Goal: Task Accomplishment & Management: Use online tool/utility

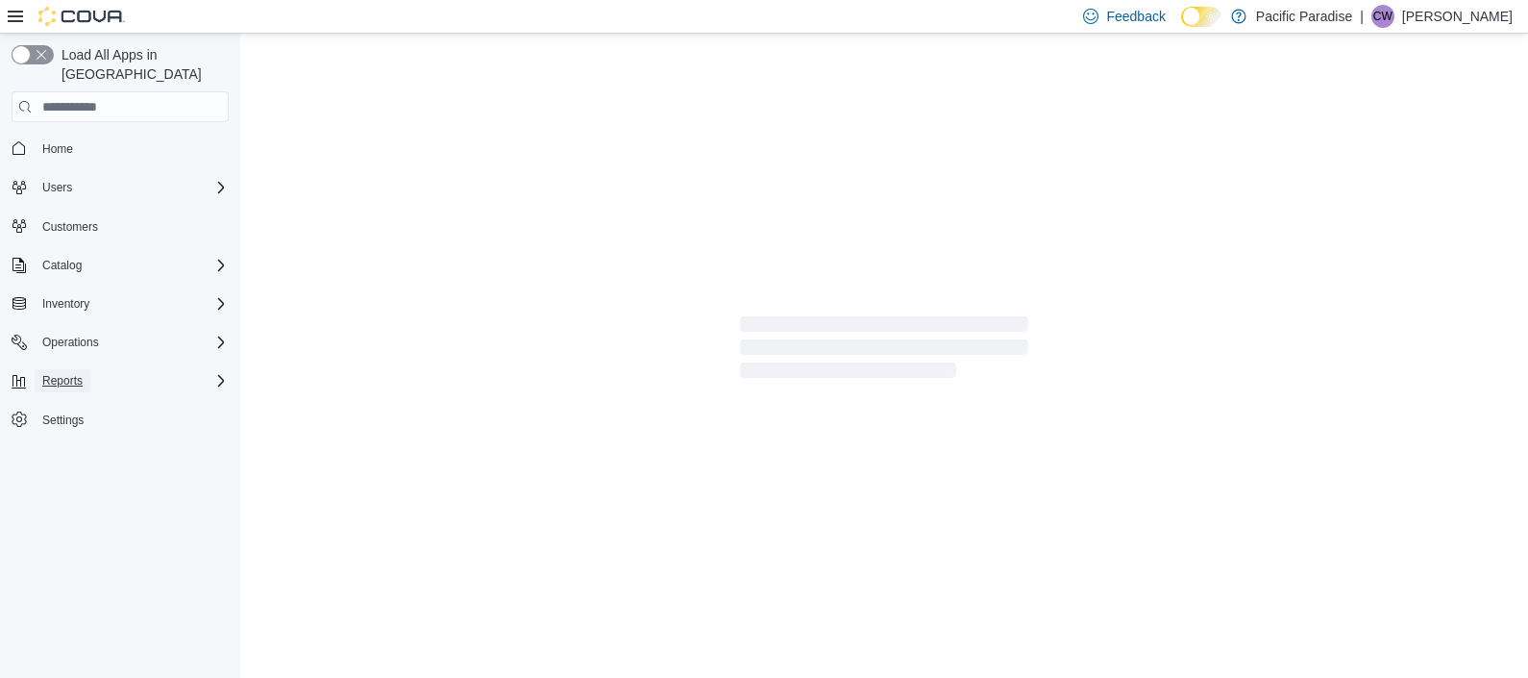
click at [79, 373] on span "Reports" at bounding box center [62, 380] width 40 height 15
click at [82, 423] on link "Reports" at bounding box center [55, 434] width 56 height 23
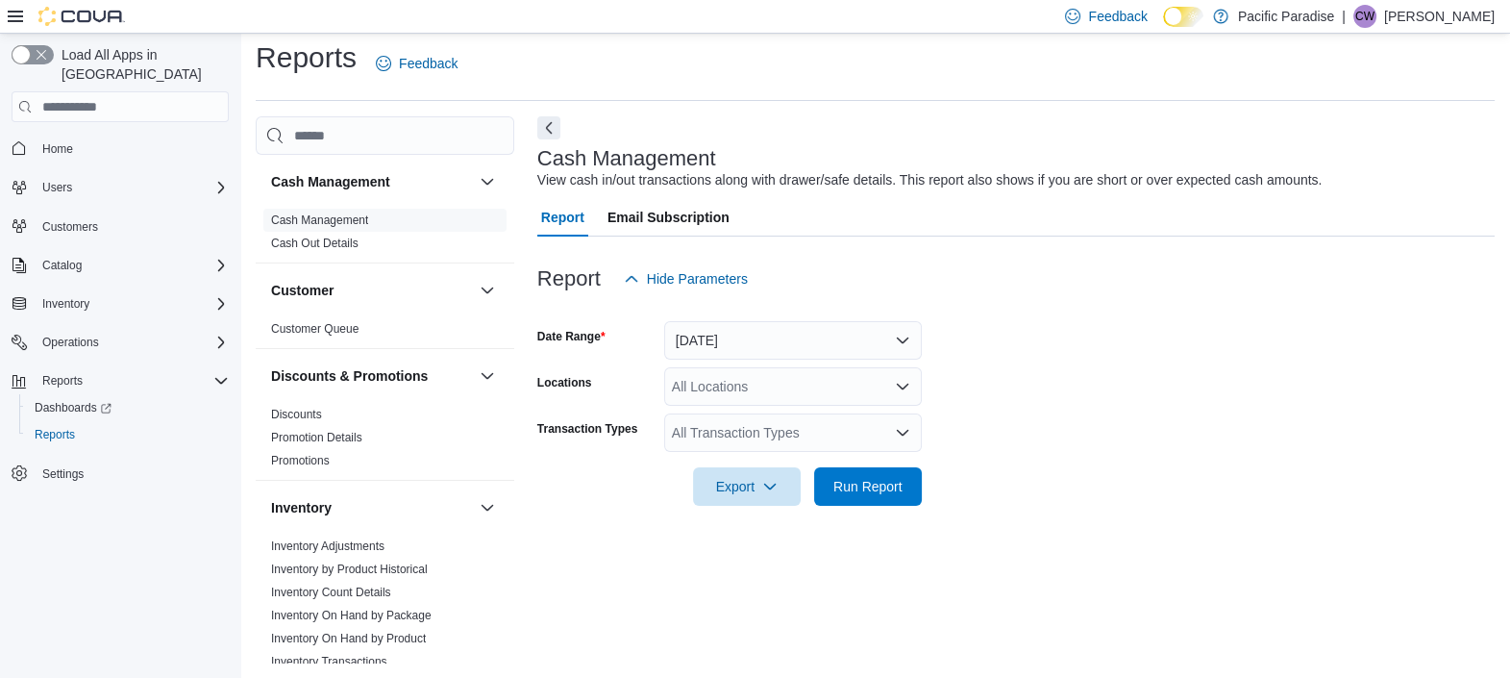
scroll to position [840, 0]
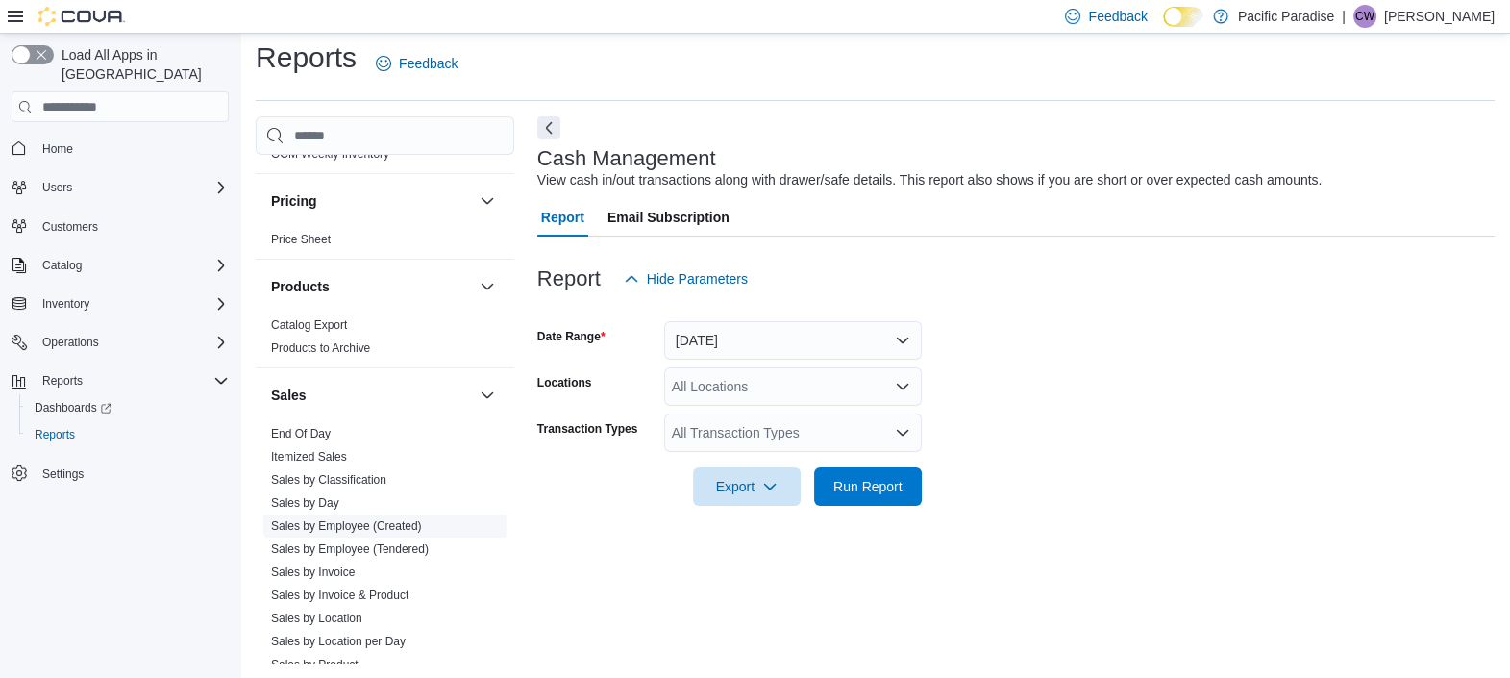
click at [342, 520] on link "Sales by Employee (Created)" at bounding box center [346, 525] width 151 height 13
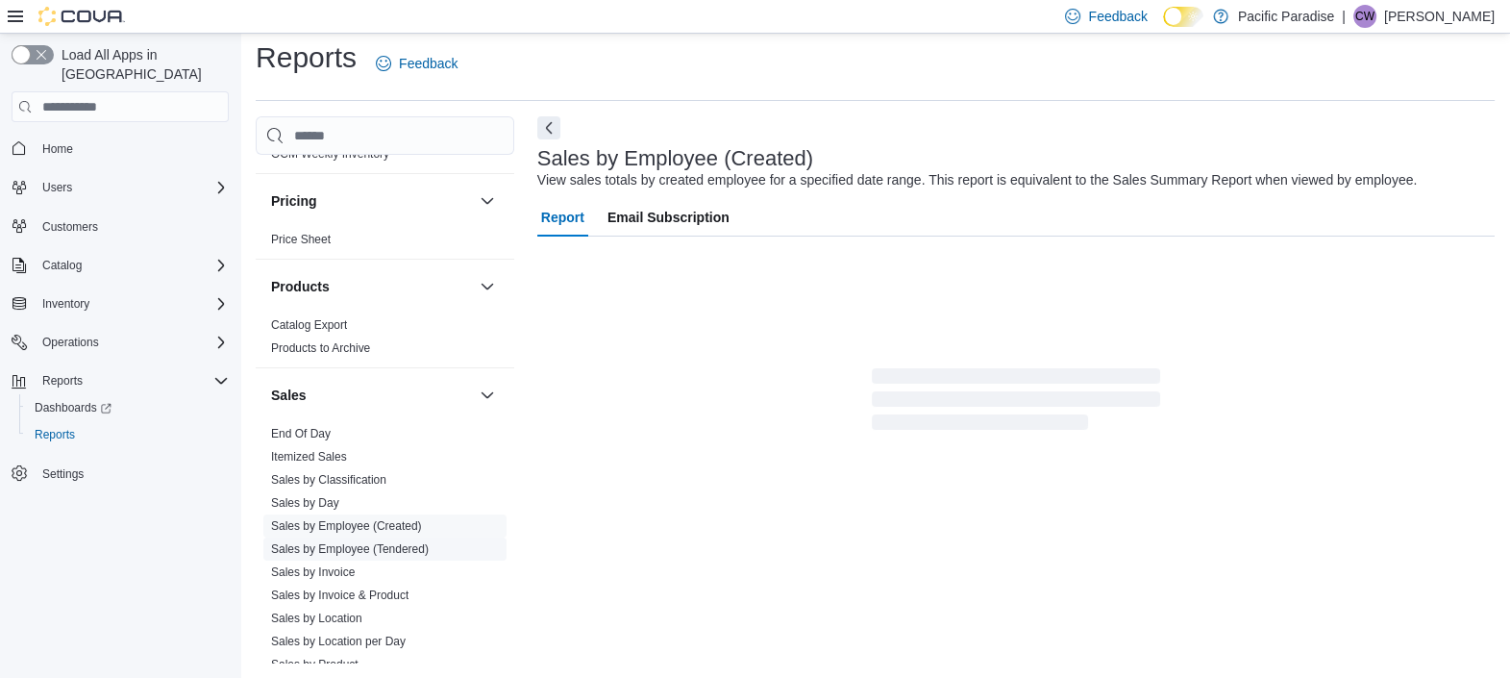
click at [352, 542] on link "Sales by Employee (Tendered)" at bounding box center [350, 548] width 158 height 13
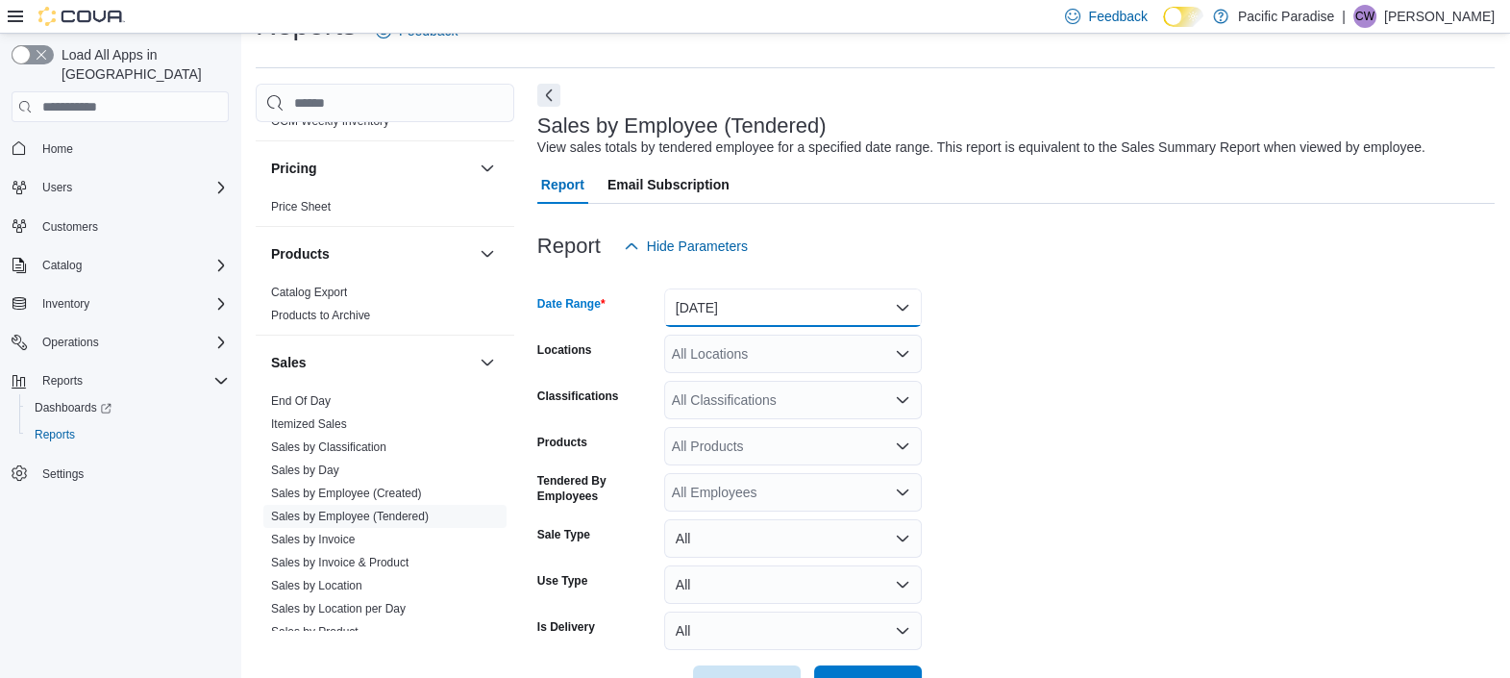
click at [819, 316] on button "Yesterday" at bounding box center [793, 307] width 258 height 38
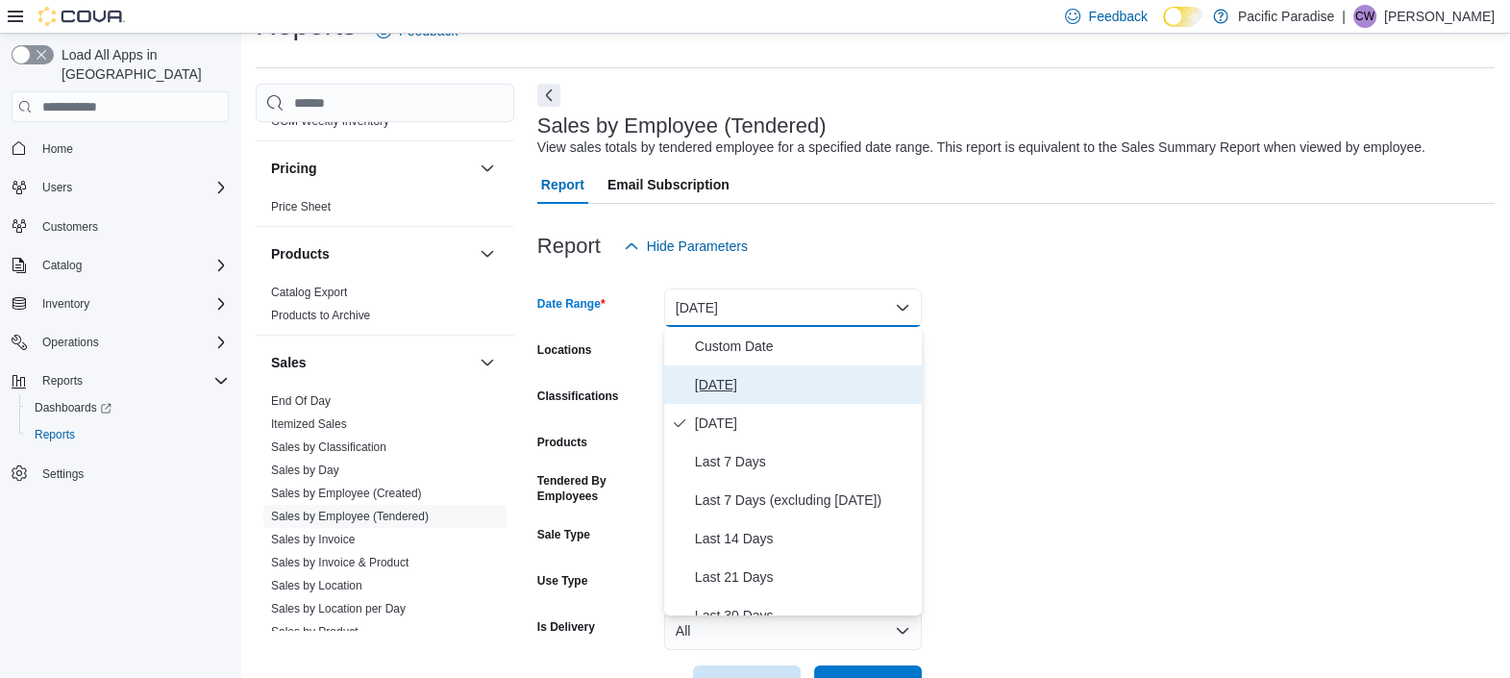
click at [821, 384] on span "Today" at bounding box center [804, 384] width 219 height 23
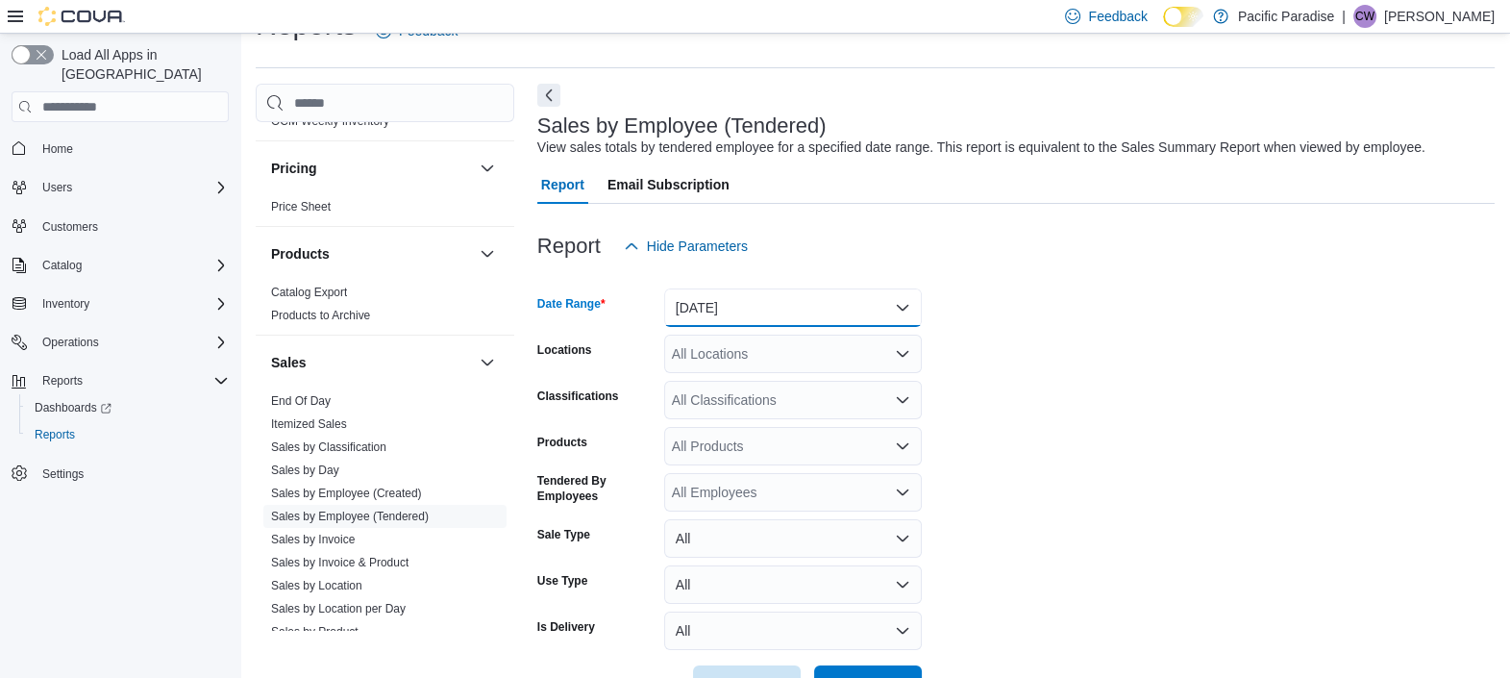
scroll to position [107, 0]
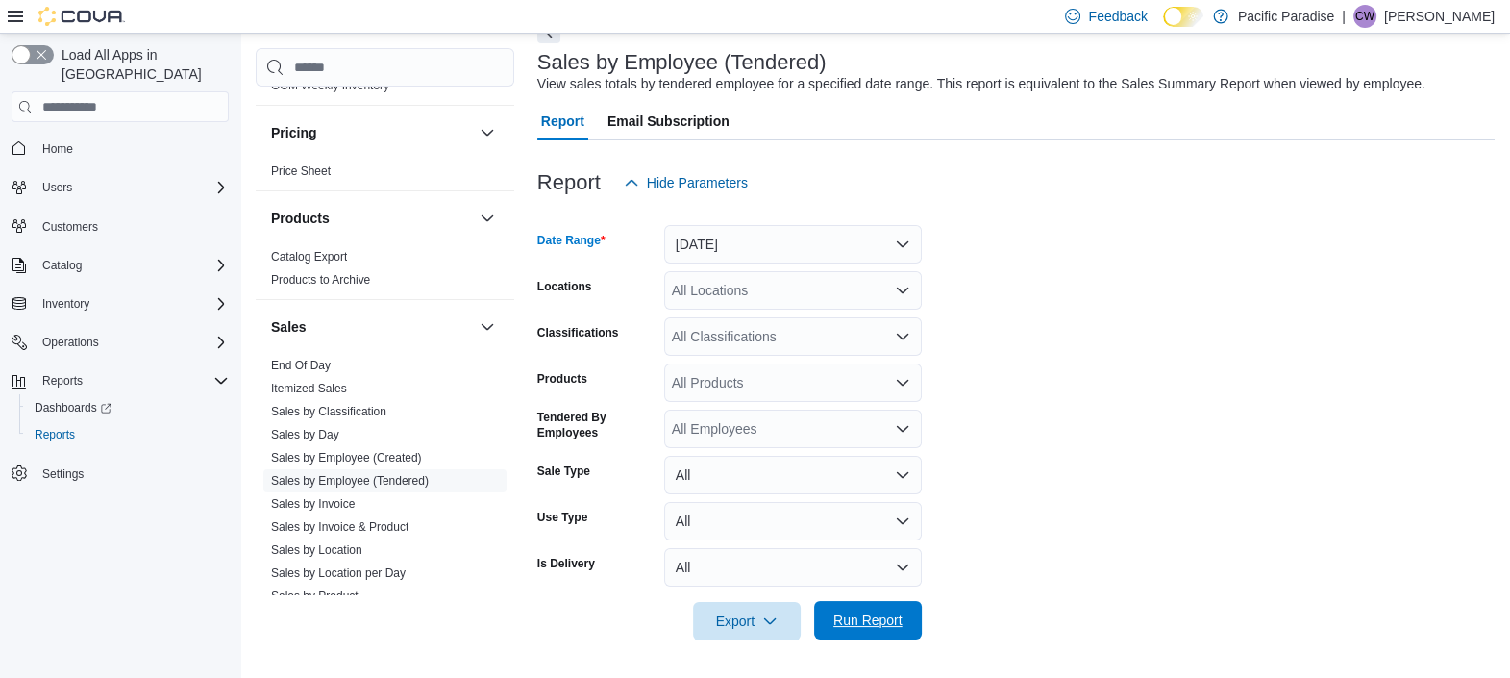
click at [862, 621] on span "Run Report" at bounding box center [867, 619] width 69 height 19
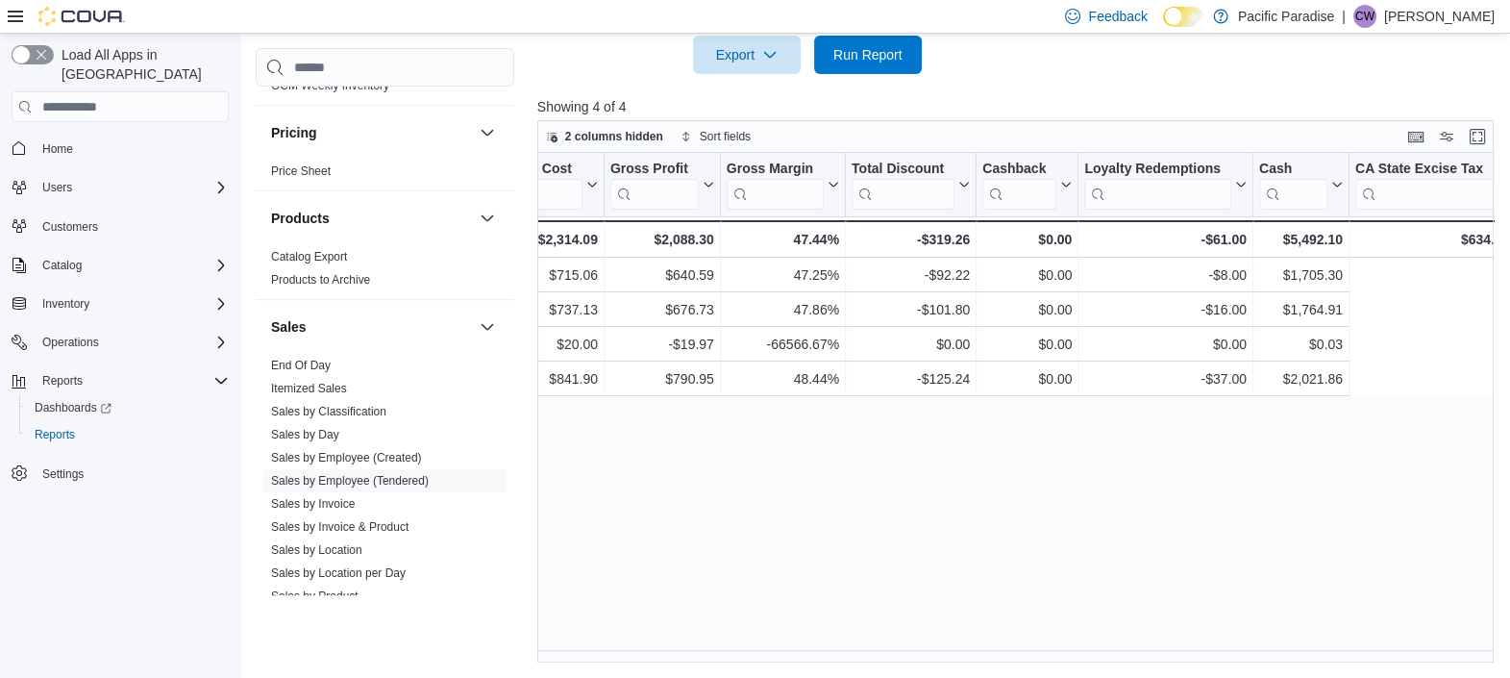
scroll to position [0, 1802]
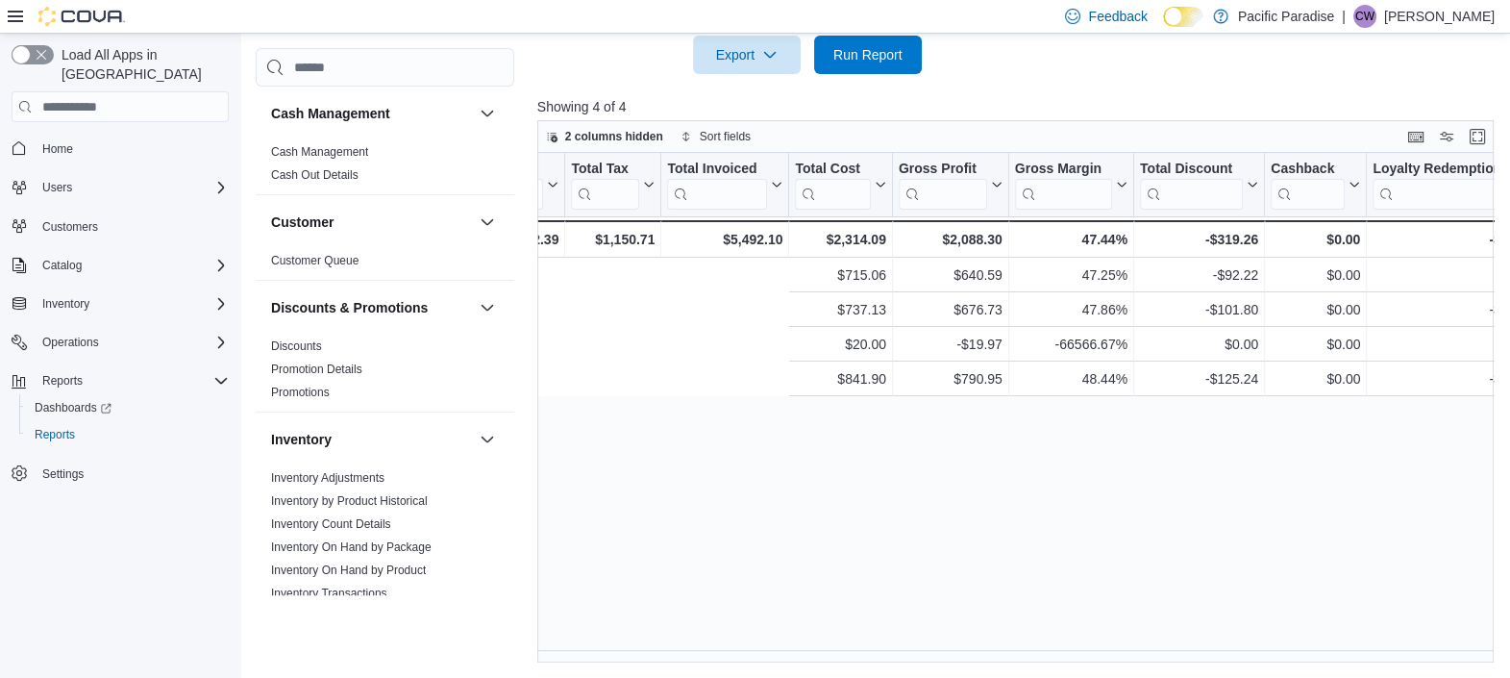
scroll to position [0, 1802]
